Goal: Task Accomplishment & Management: Use online tool/utility

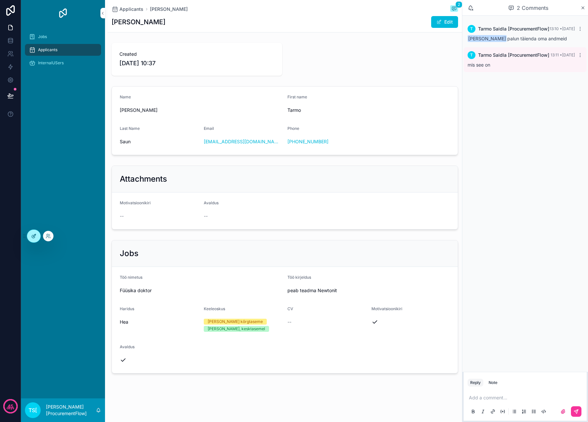
click at [33, 234] on icon at bounding box center [33, 236] width 5 height 5
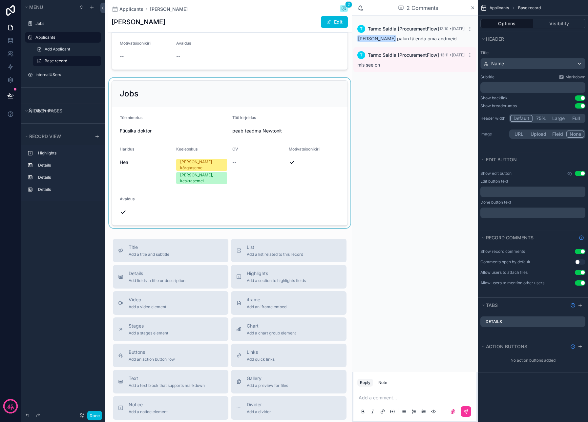
scroll to position [268, 0]
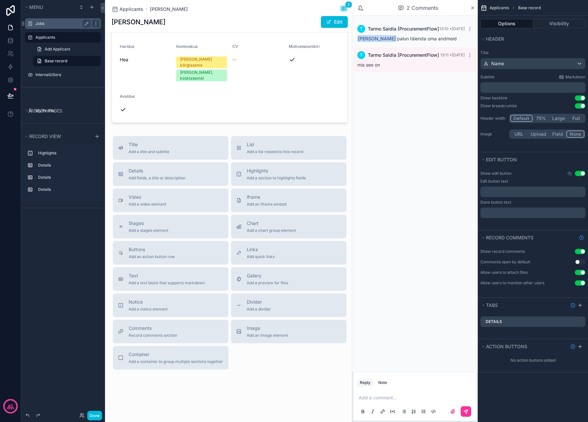
click at [42, 21] on label "Jobs" at bounding box center [61, 23] width 53 height 5
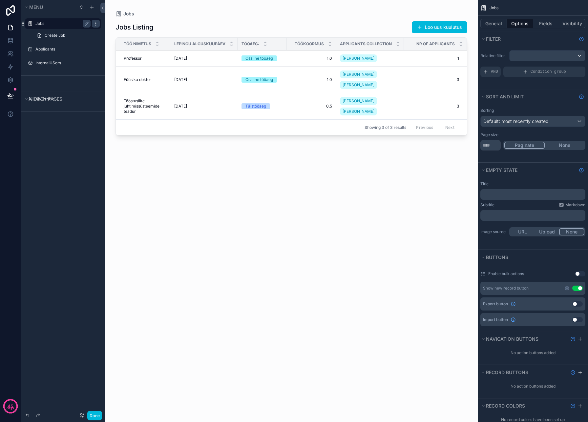
click at [97, 22] on icon "scrollable content" at bounding box center [95, 23] width 5 height 5
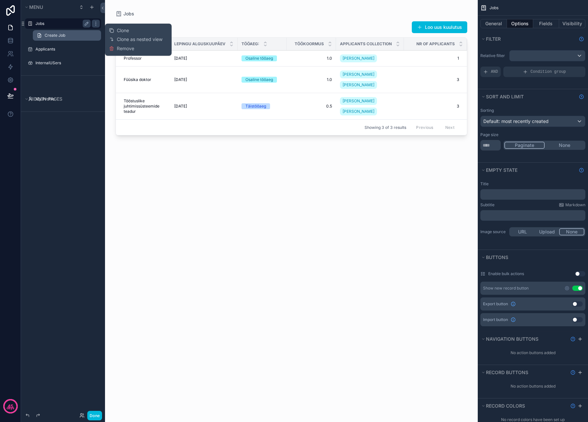
click at [60, 37] on span "Create Job" at bounding box center [55, 35] width 21 height 5
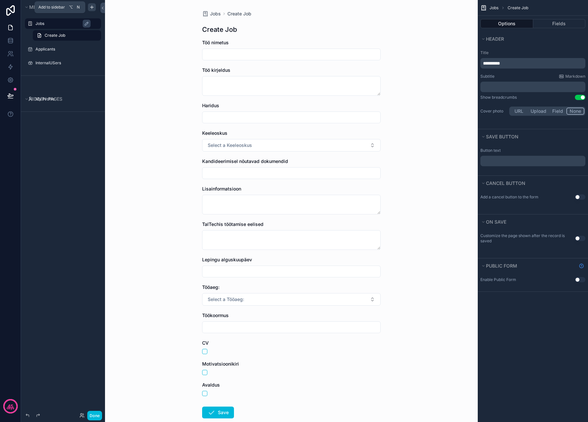
click at [93, 7] on icon "scrollable content" at bounding box center [91, 7] width 5 height 5
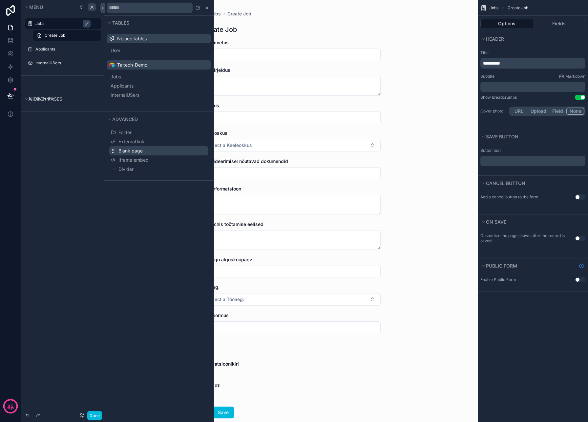
click at [165, 150] on button "Blank page" at bounding box center [158, 150] width 99 height 9
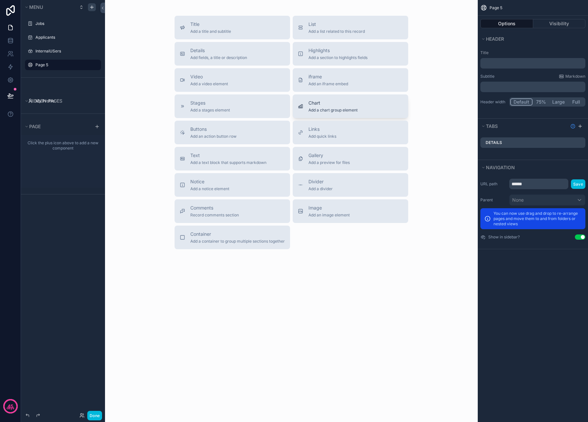
click at [347, 100] on span "Chart" at bounding box center [332, 103] width 49 height 7
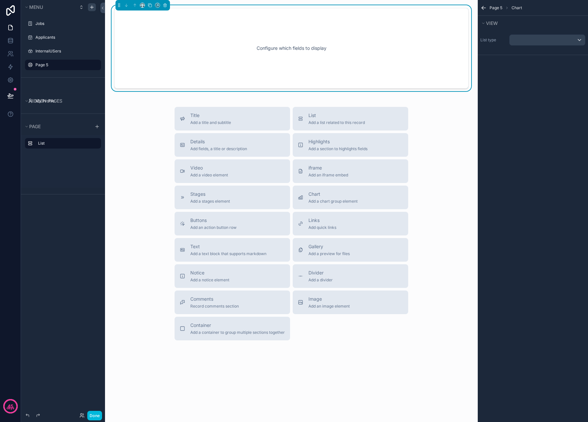
click at [299, 44] on div "Configure which fields to display" at bounding box center [291, 48] width 333 height 59
click at [563, 38] on div "scrollable content" at bounding box center [547, 40] width 75 height 11
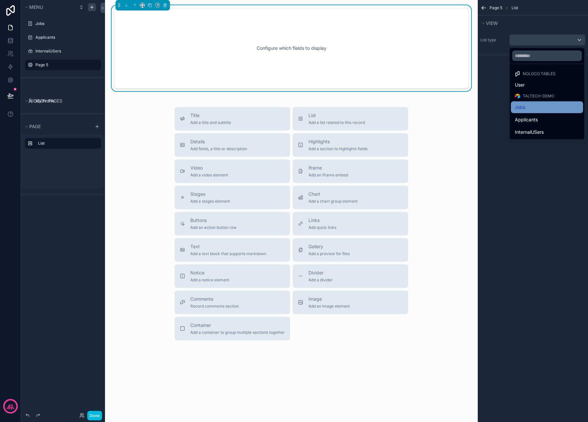
click at [542, 104] on div "Jobs" at bounding box center [547, 107] width 64 height 8
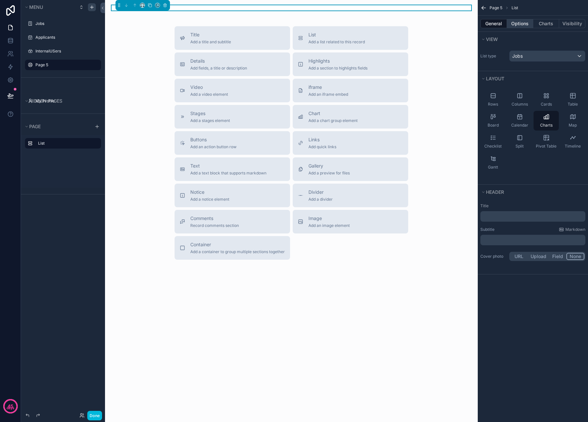
click at [518, 26] on button "Options" at bounding box center [520, 23] width 26 height 9
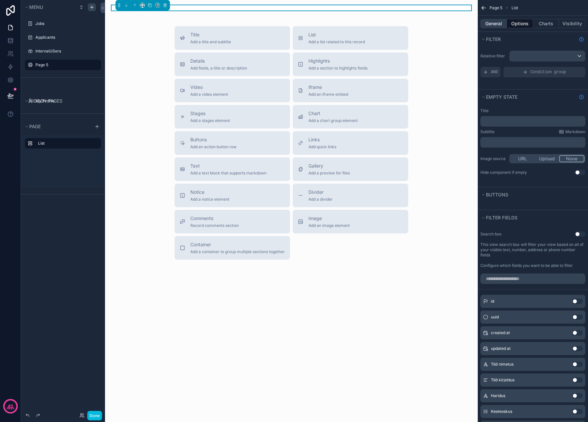
click at [492, 23] on button "General" at bounding box center [493, 23] width 27 height 9
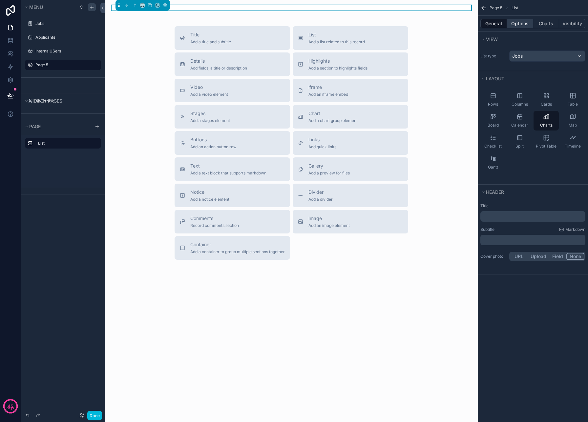
click at [519, 25] on button "Options" at bounding box center [520, 23] width 26 height 9
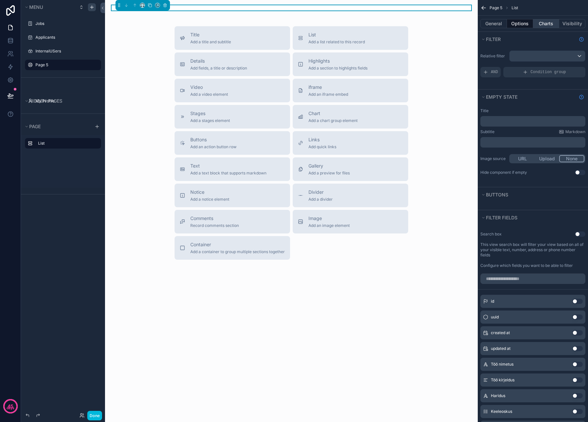
click at [545, 28] on button "Charts" at bounding box center [546, 23] width 26 height 9
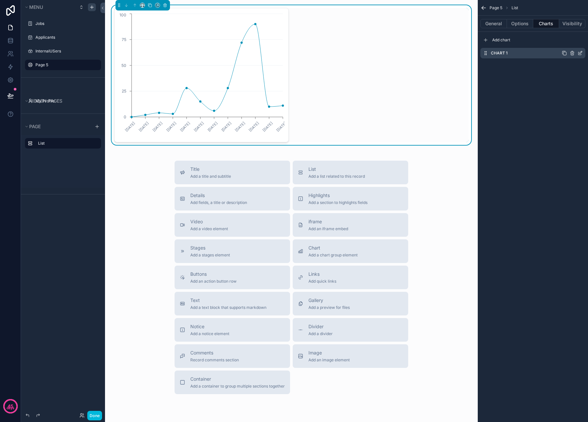
click at [522, 55] on div "Chart 1" at bounding box center [532, 53] width 105 height 11
click at [504, 40] on span "Add chart" at bounding box center [501, 39] width 18 height 5
click at [486, 67] on icon "scrollable content" at bounding box center [485, 66] width 5 height 5
click at [580, 66] on icon "scrollable content" at bounding box center [581, 65] width 3 height 3
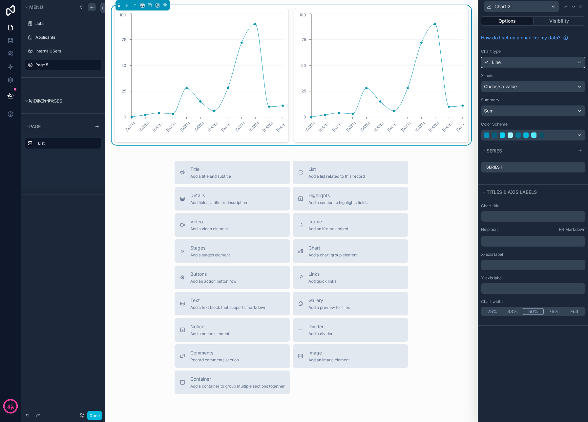
click at [551, 67] on div "Line" at bounding box center [533, 62] width 104 height 11
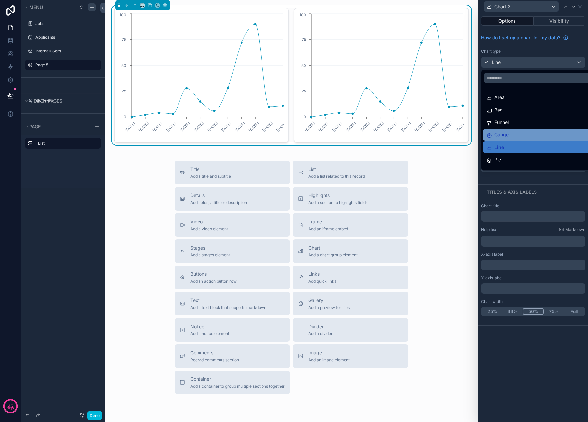
click at [538, 137] on div "Gauge" at bounding box center [541, 135] width 108 height 8
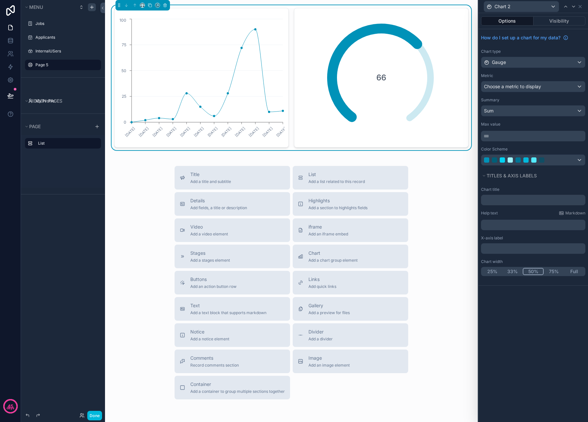
click at [549, 93] on div "How do I set up a chart for my data? Chart type Gauge Metric Choose a metric to…" at bounding box center [533, 98] width 110 height 139
click at [549, 86] on div "Choose a metric to display" at bounding box center [533, 86] width 104 height 11
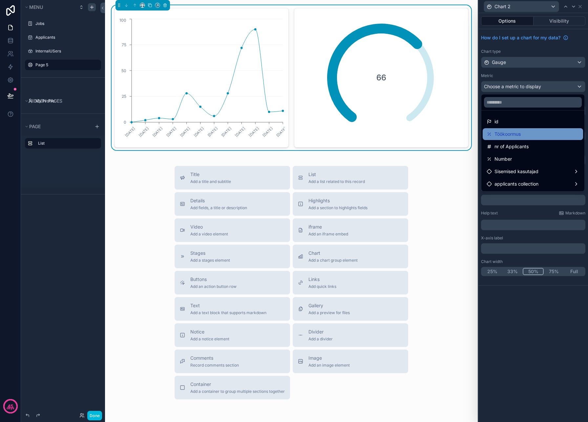
click at [543, 135] on div "Töökoormus" at bounding box center [533, 134] width 93 height 8
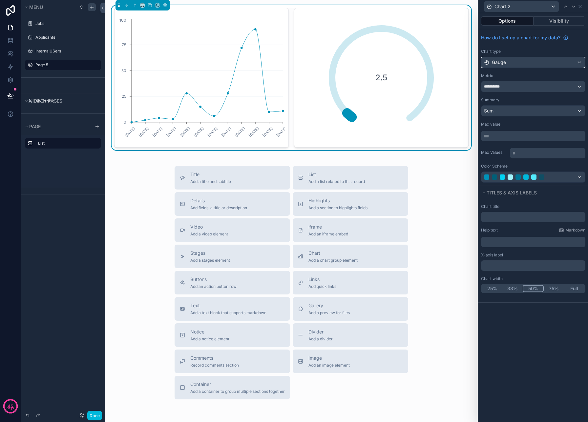
click at [538, 61] on div "Gauge" at bounding box center [533, 62] width 104 height 11
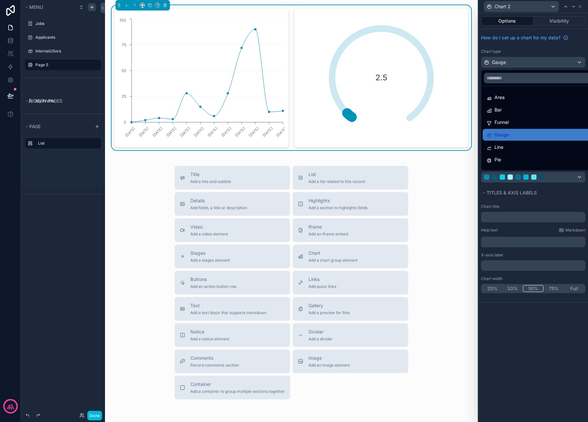
click at [538, 61] on div at bounding box center [533, 211] width 110 height 422
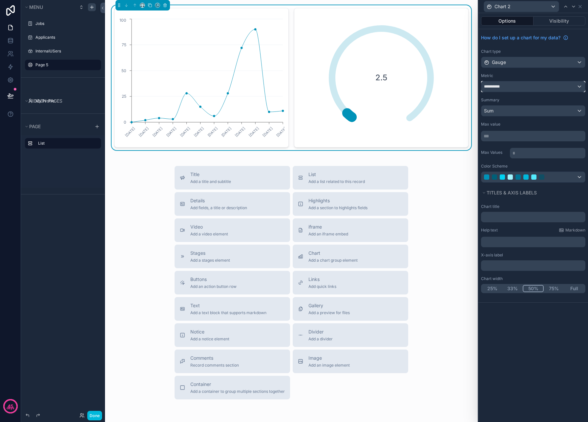
click at [533, 90] on div "**********" at bounding box center [533, 86] width 104 height 11
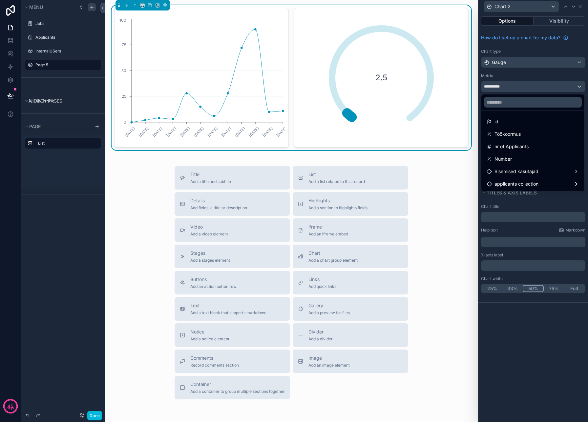
click at [549, 22] on div at bounding box center [533, 211] width 110 height 422
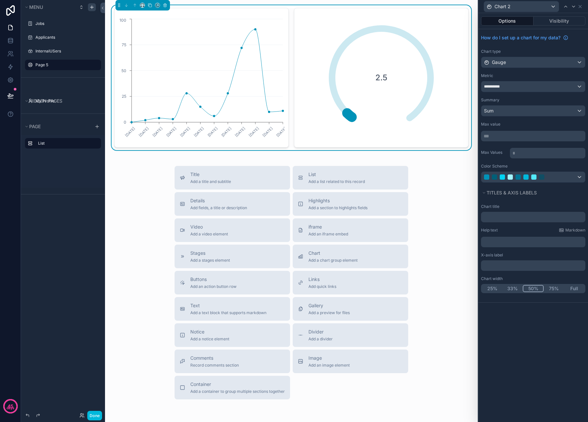
click at [511, 26] on div "Options Visibility" at bounding box center [533, 21] width 110 height 16
click at [580, 6] on icon at bounding box center [580, 6] width 5 height 5
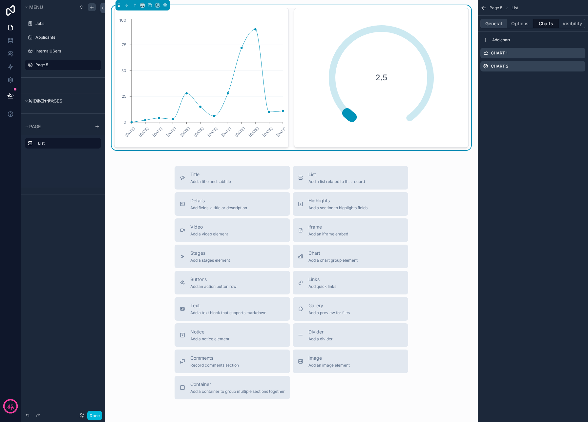
click at [496, 26] on button "General" at bounding box center [493, 23] width 27 height 9
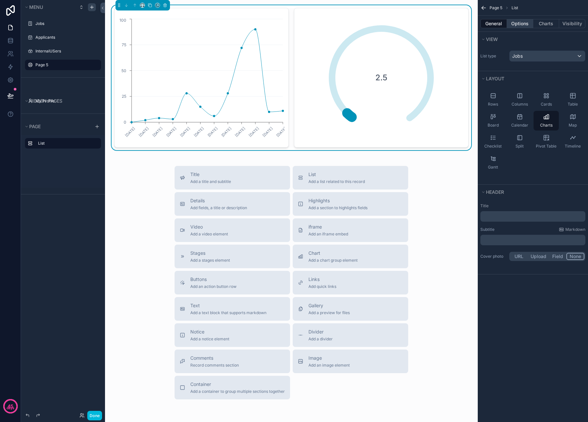
click at [521, 23] on button "Options" at bounding box center [520, 23] width 26 height 9
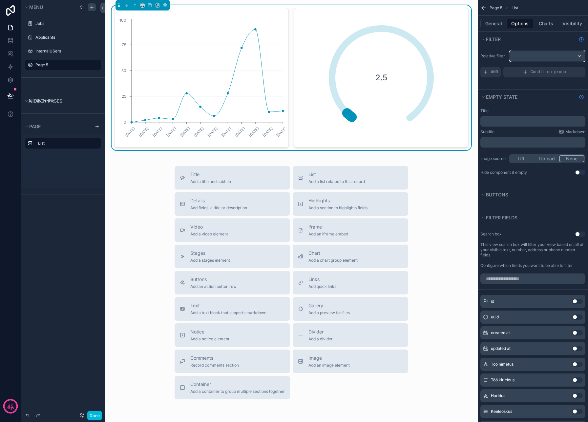
click at [539, 52] on div "scrollable content" at bounding box center [547, 56] width 75 height 11
click at [543, 92] on div "All" at bounding box center [547, 91] width 64 height 8
click at [546, 54] on div "***" at bounding box center [547, 56] width 75 height 11
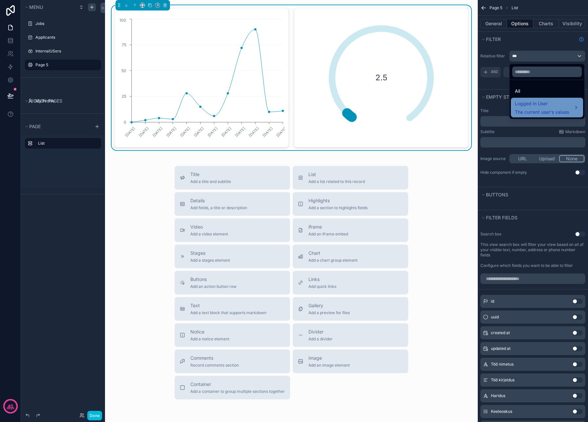
click at [548, 102] on span "Logged in User" at bounding box center [542, 104] width 54 height 8
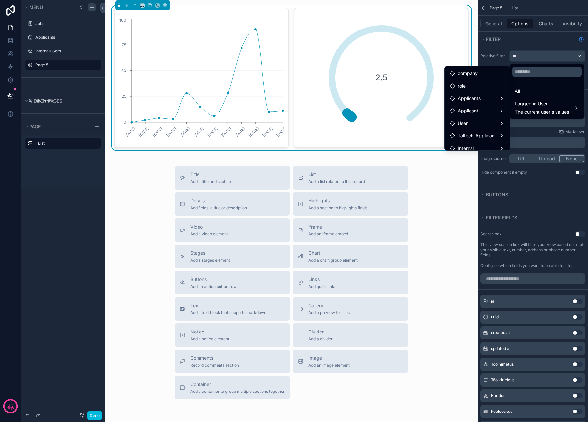
click at [543, 66] on div at bounding box center [547, 72] width 75 height 16
click at [538, 51] on div "scrollable content" at bounding box center [294, 211] width 588 height 422
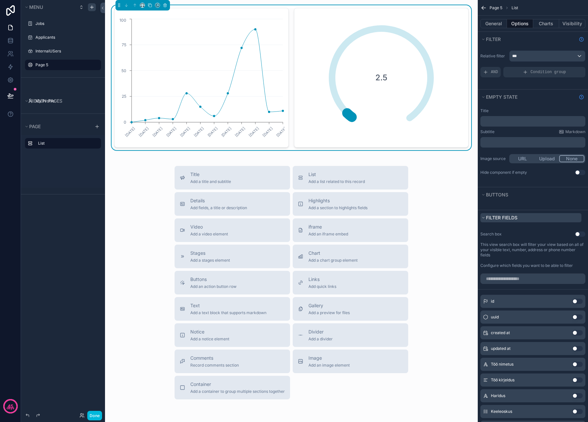
click at [513, 221] on button "Filter fields" at bounding box center [530, 217] width 101 height 9
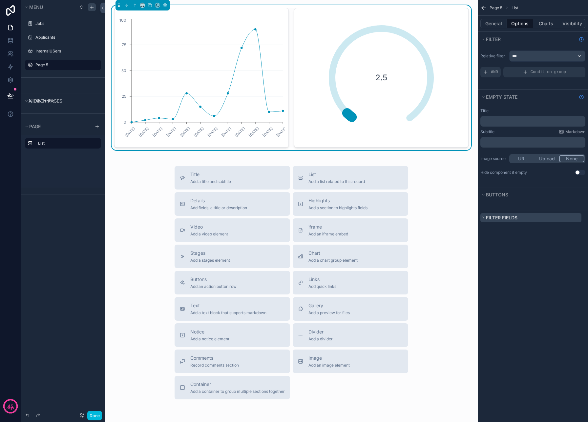
click at [514, 219] on span "Filter fields" at bounding box center [502, 218] width 32 height 6
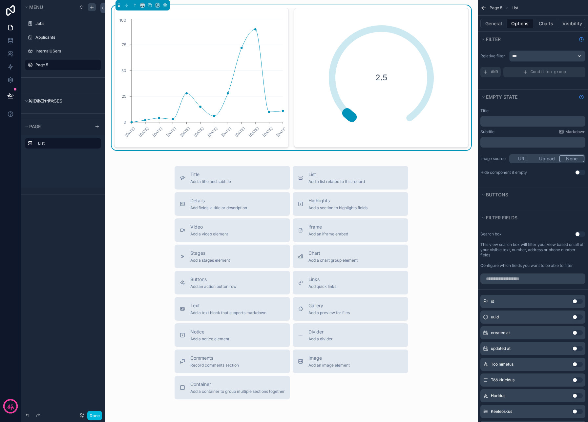
click at [581, 235] on button "Use setting" at bounding box center [580, 234] width 11 height 5
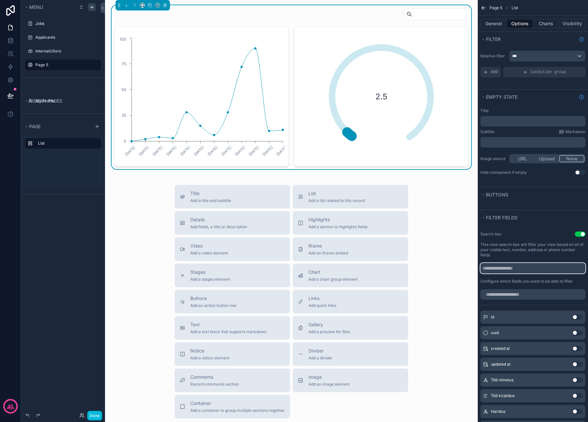
click at [541, 270] on input "scrollable content" at bounding box center [532, 268] width 105 height 11
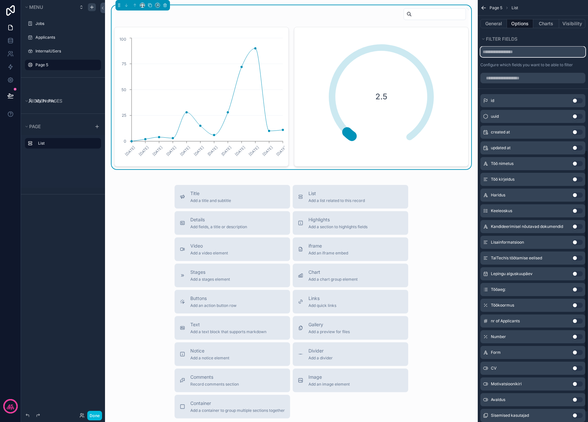
scroll to position [258, 0]
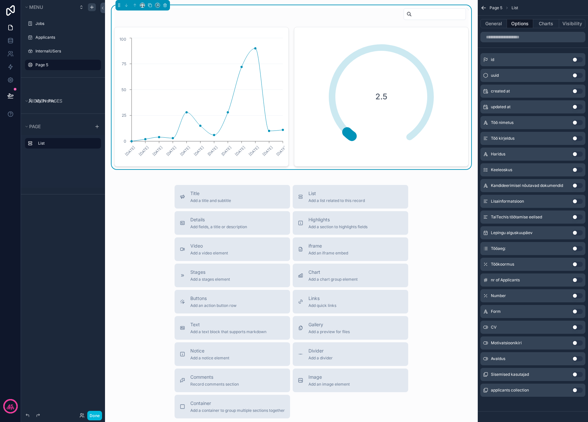
click at [578, 373] on button "Use setting" at bounding box center [577, 374] width 11 height 5
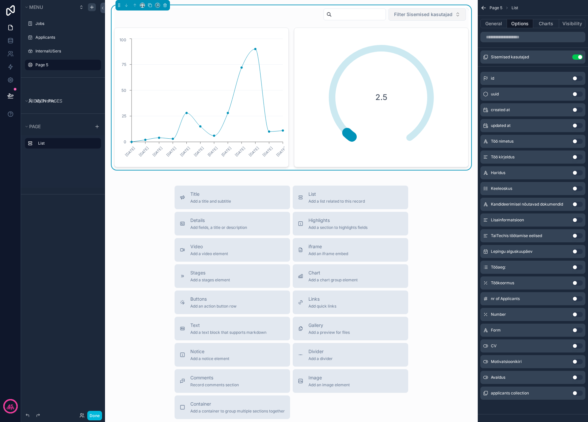
click at [402, 15] on span "Filter Sisemised kasutajad" at bounding box center [423, 14] width 58 height 7
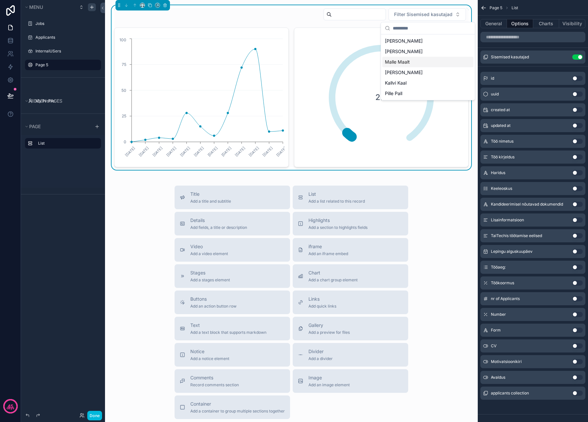
click at [402, 57] on div "Malle Maalt" at bounding box center [427, 62] width 91 height 11
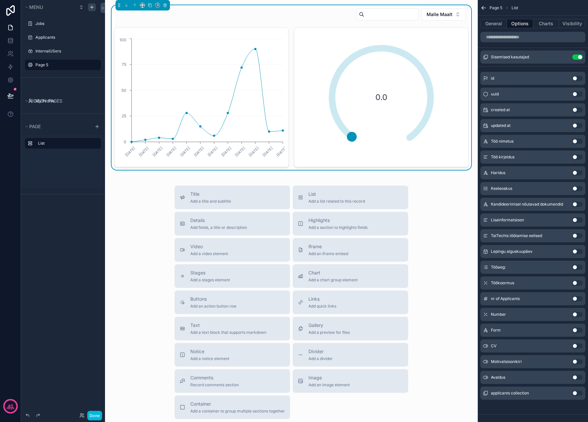
click at [83, 202] on div "Menu Jobs Applicants InternalUSers Page 5 Hidden pages My Profile Page List" at bounding box center [63, 207] width 84 height 414
click at [59, 27] on div "Jobs" at bounding box center [62, 24] width 55 height 8
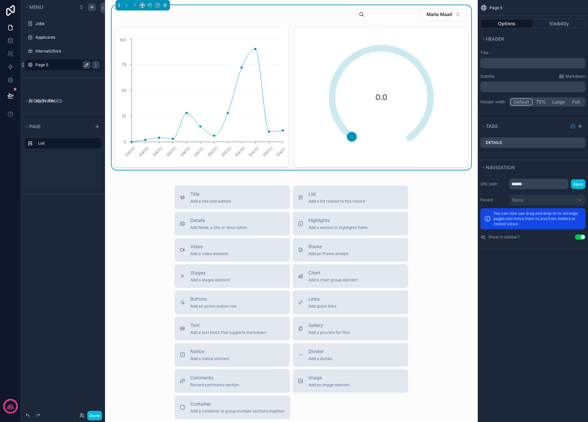
click at [87, 63] on icon "scrollable content" at bounding box center [86, 64] width 5 height 5
click at [65, 66] on input "******" at bounding box center [57, 65] width 45 height 8
type input "*"
type input "**********"
click at [54, 197] on div "**********" at bounding box center [63, 100] width 84 height 200
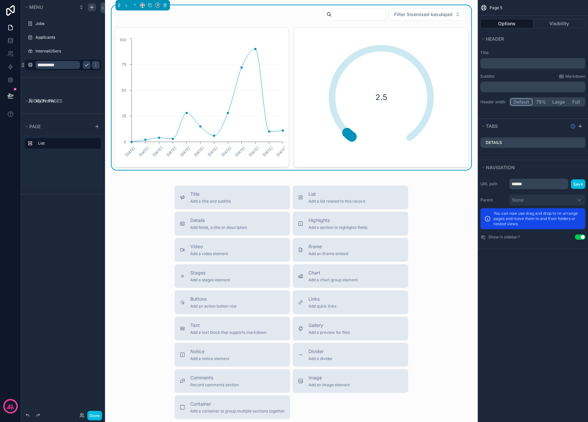
click at [530, 260] on div "Page 5 Options Visibility Header Title ﻿ Subtitle Markdown ﻿ Header width Defau…" at bounding box center [533, 211] width 110 height 422
click at [88, 38] on icon "scrollable content" at bounding box center [86, 37] width 5 height 5
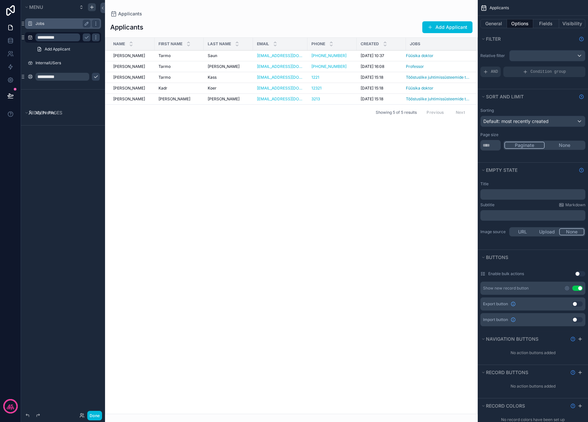
click at [52, 22] on label "Jobs" at bounding box center [61, 23] width 53 height 5
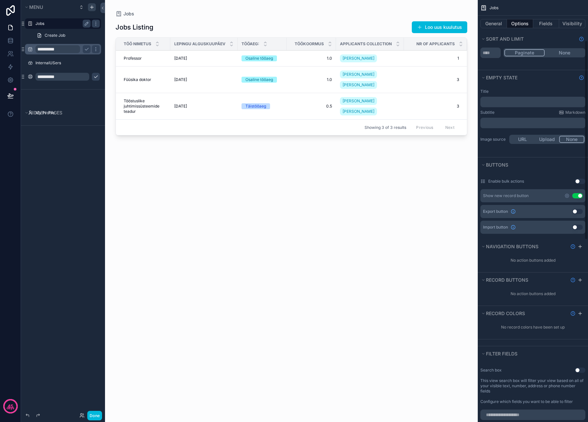
scroll to position [95, 0]
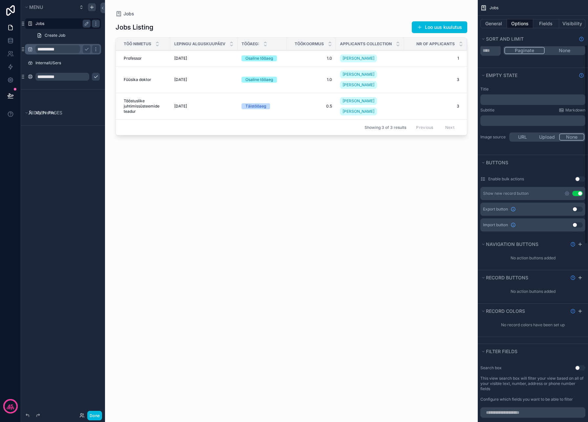
click at [576, 211] on button "Use setting" at bounding box center [577, 209] width 11 height 5
click at [392, 16] on div "scrollable content" at bounding box center [291, 207] width 373 height 414
click at [394, 26] on button "Export" at bounding box center [393, 27] width 32 height 12
click at [569, 210] on icon "scrollable content" at bounding box center [566, 209] width 5 height 5
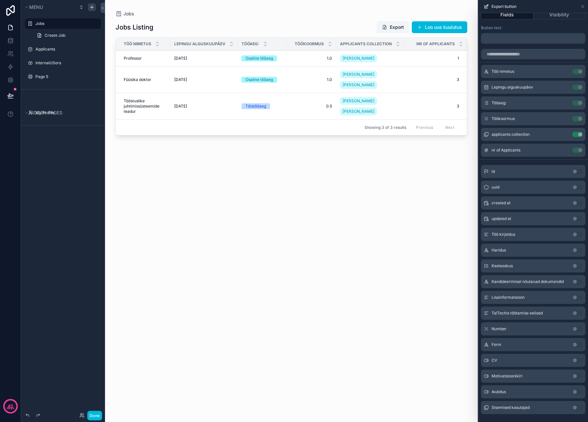
scroll to position [0, 0]
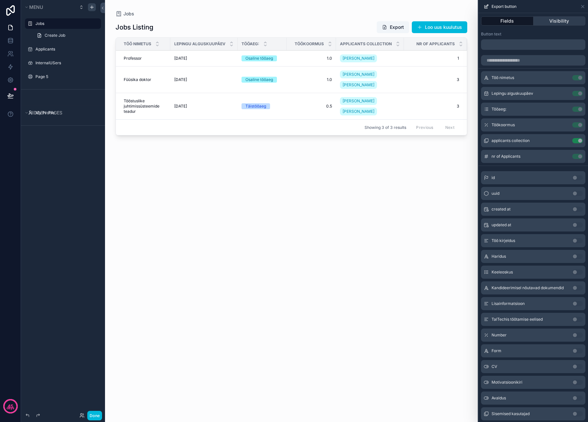
click at [550, 19] on button "Visibility" at bounding box center [560, 20] width 52 height 9
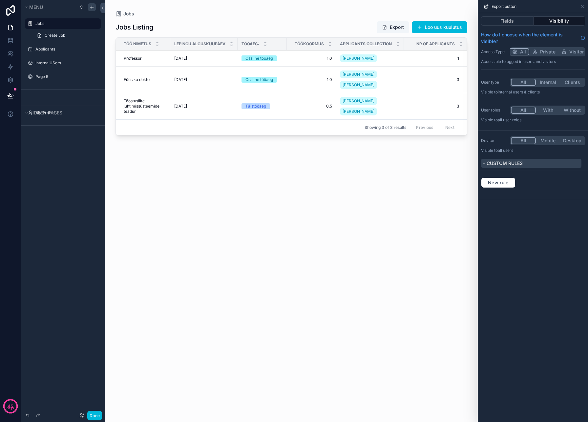
click at [499, 160] on span "Custom rules" at bounding box center [505, 163] width 36 height 6
click at [583, 6] on icon at bounding box center [582, 6] width 5 height 5
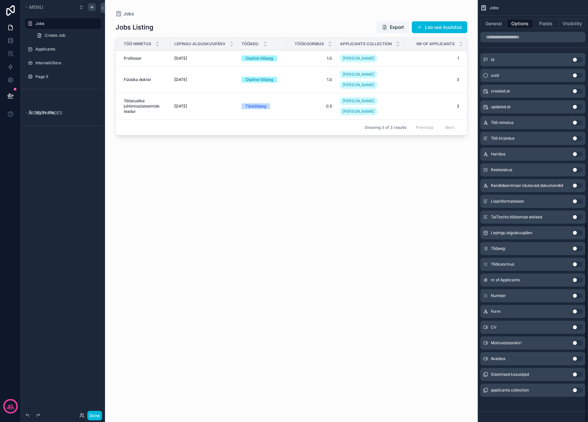
scroll to position [471, 0]
